Goal: Navigation & Orientation: Find specific page/section

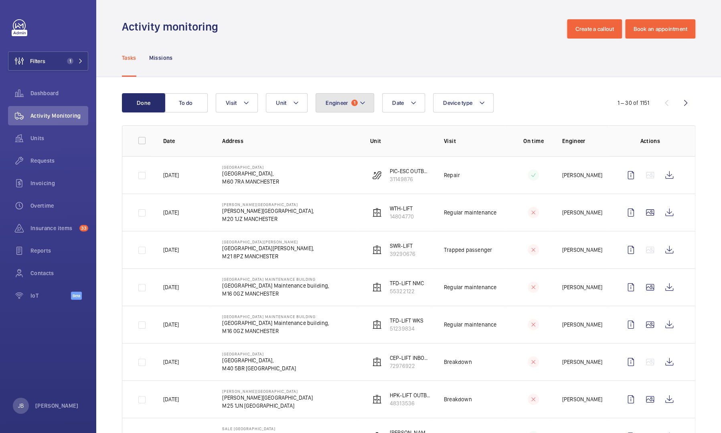
click at [360, 104] on mat-icon at bounding box center [363, 103] width 6 height 10
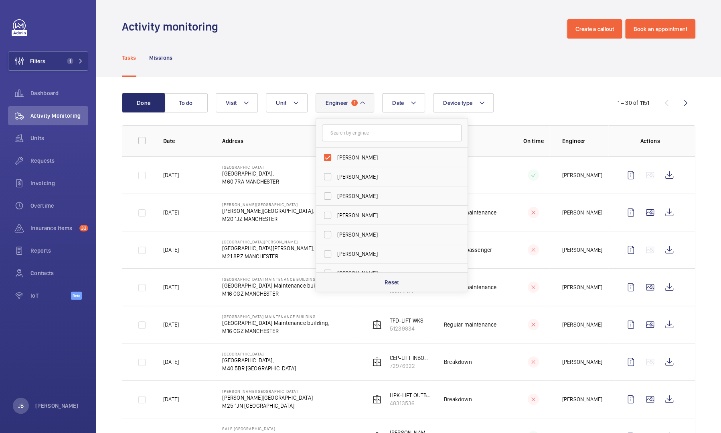
click at [396, 282] on p "Reset" at bounding box center [392, 282] width 15 height 8
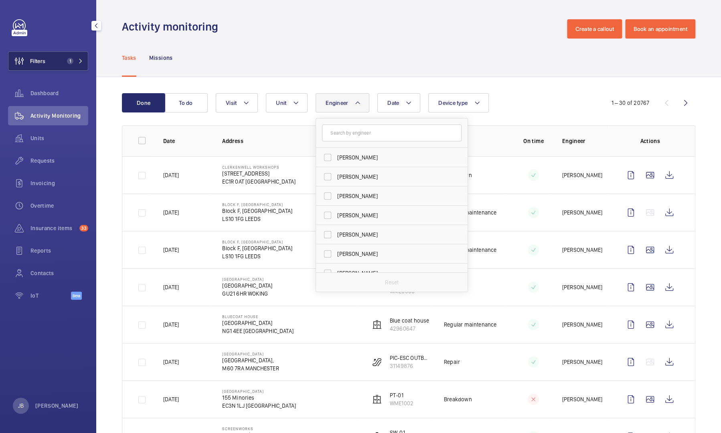
click at [55, 61] on button "Filters 1" at bounding box center [48, 60] width 80 height 19
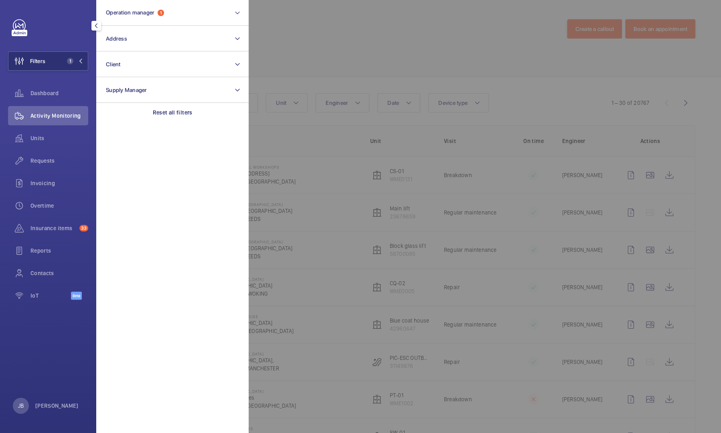
click at [311, 33] on div at bounding box center [609, 216] width 721 height 433
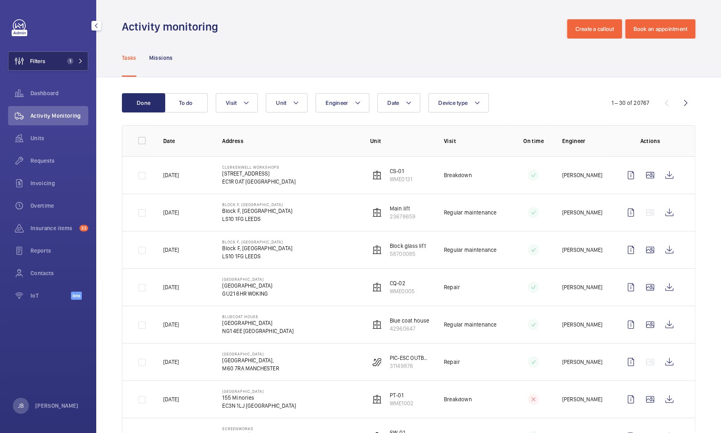
click at [65, 55] on button "Filters 1" at bounding box center [48, 60] width 80 height 19
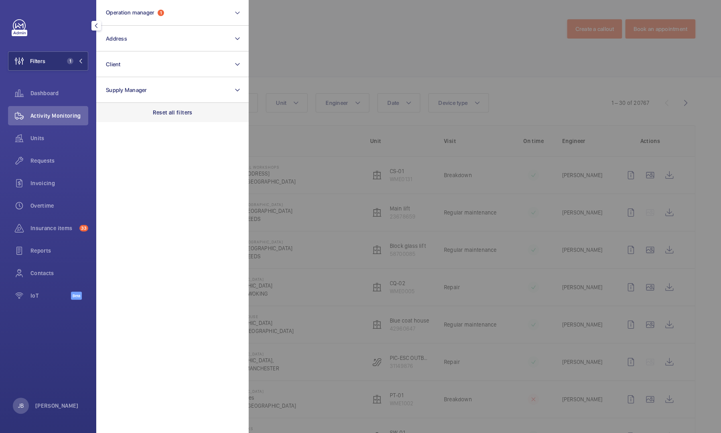
click at [176, 113] on p "Reset all filters" at bounding box center [173, 112] width 40 height 8
click at [282, 49] on div at bounding box center [609, 216] width 721 height 433
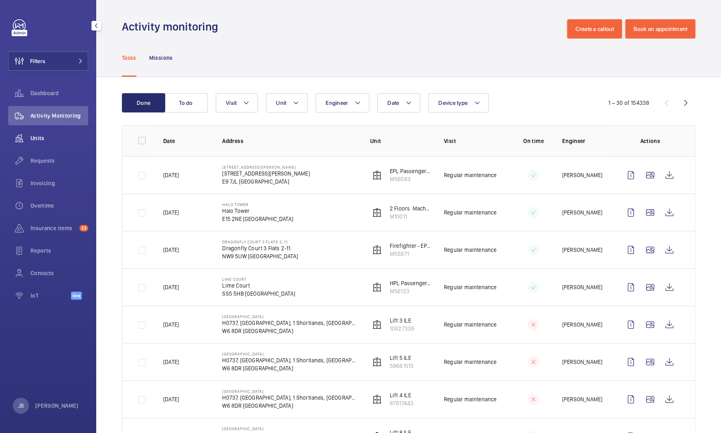
click at [45, 144] on div "Units" at bounding box center [48, 137] width 80 height 19
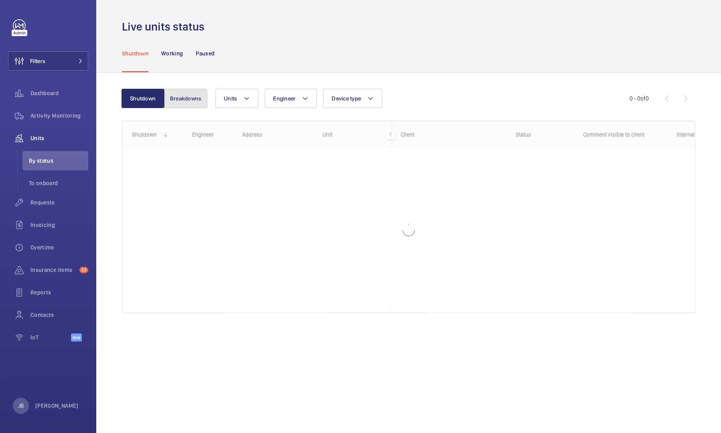
click at [182, 100] on button "Breakdowns" at bounding box center [185, 98] width 43 height 19
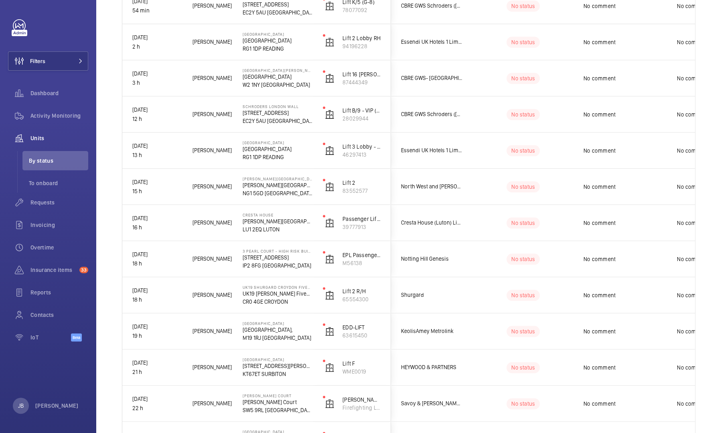
scroll to position [346, 0]
